Goal: Transaction & Acquisition: Purchase product/service

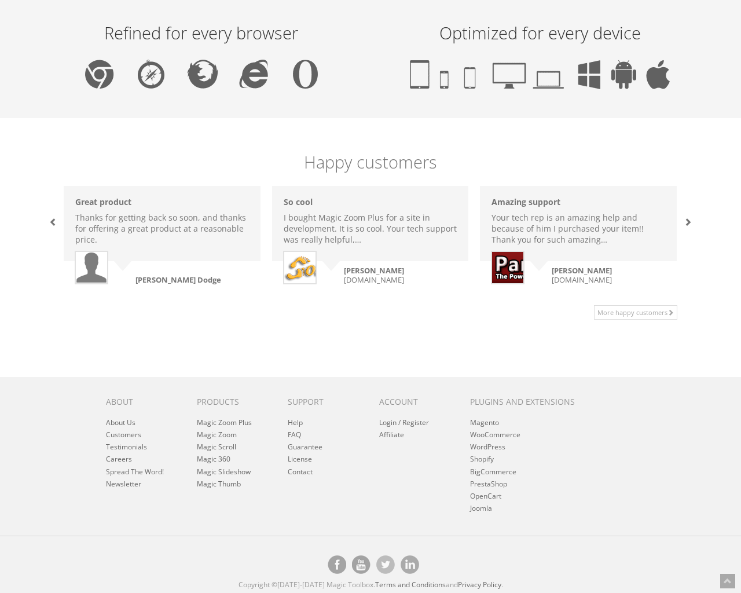
scroll to position [709, 0]
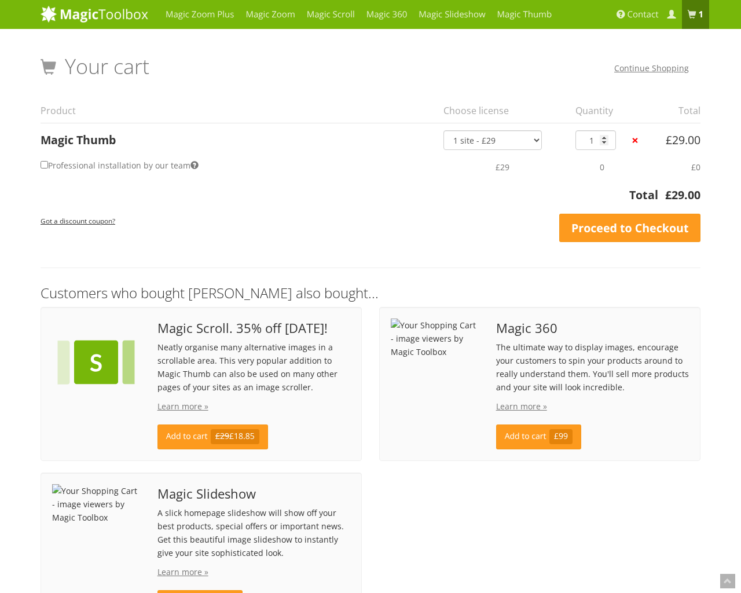
scroll to position [125, 0]
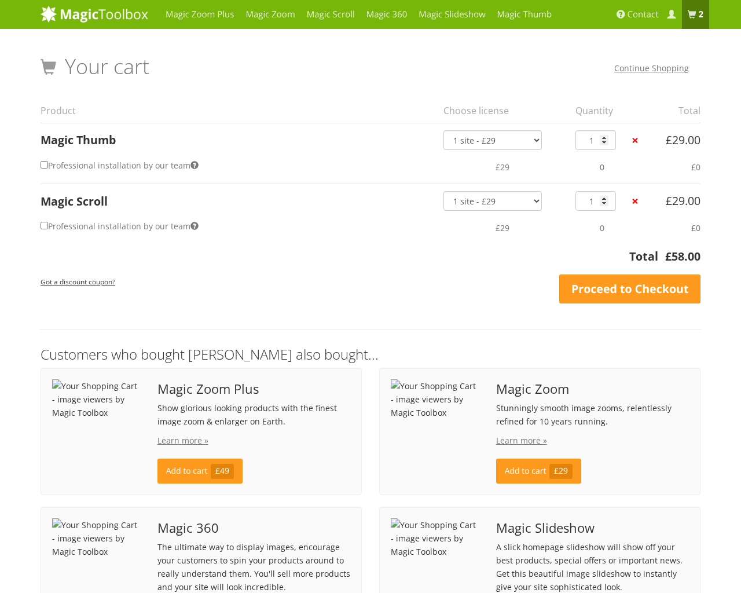
scroll to position [159, 0]
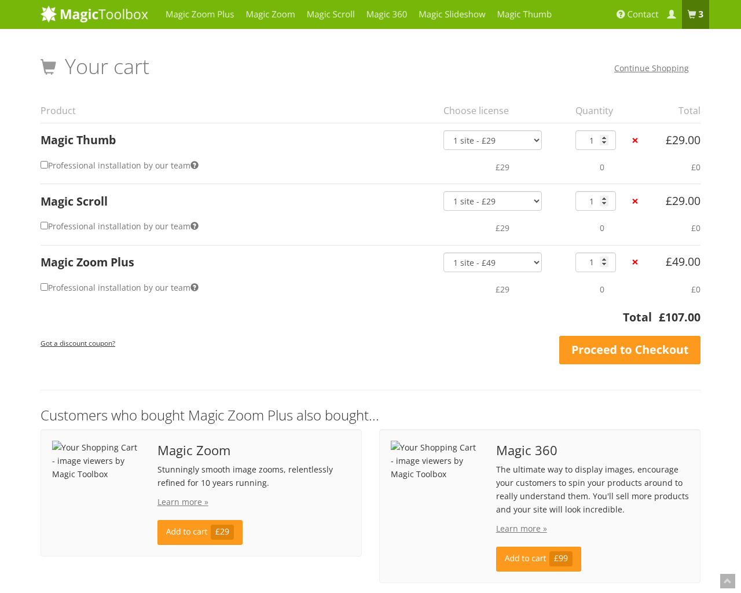
scroll to position [247, 0]
